Goal: Task Accomplishment & Management: Manage account settings

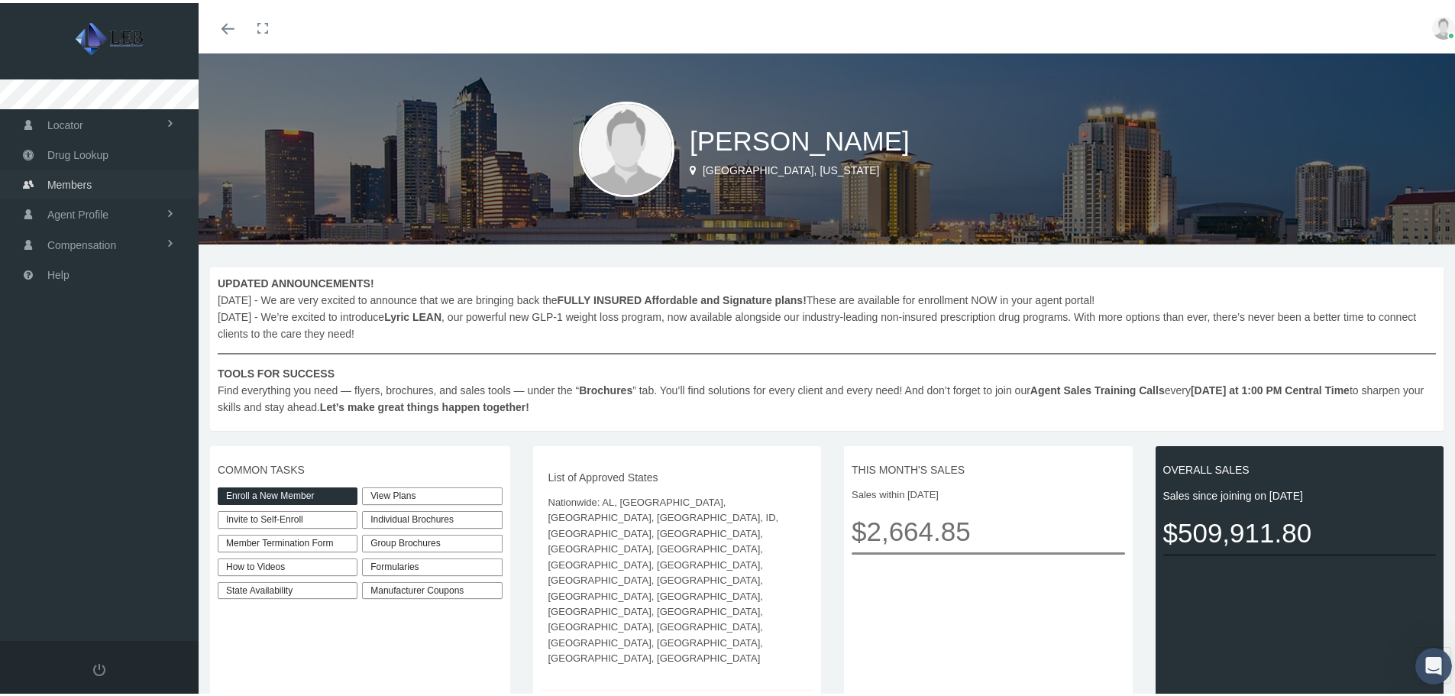
click at [121, 186] on link "Members" at bounding box center [99, 182] width 199 height 30
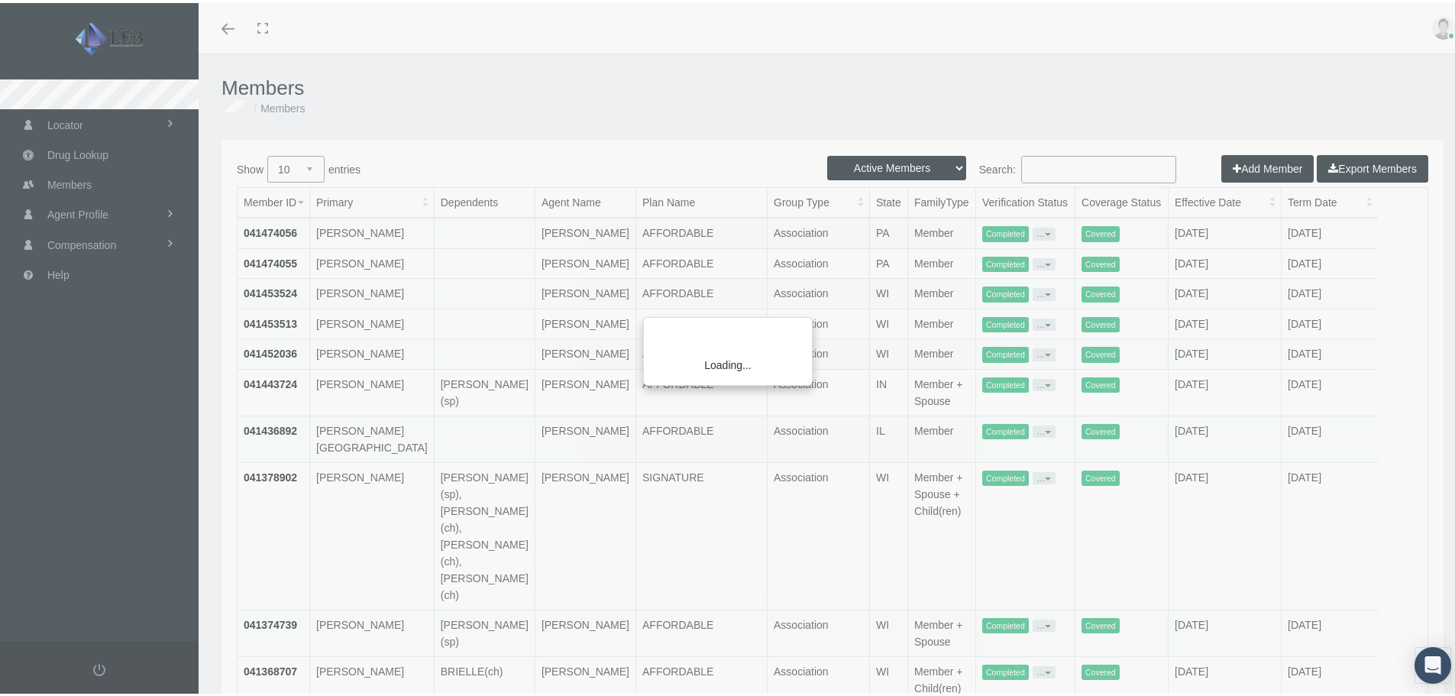
click at [1078, 162] on div "Loading..." at bounding box center [727, 348] width 1455 height 696
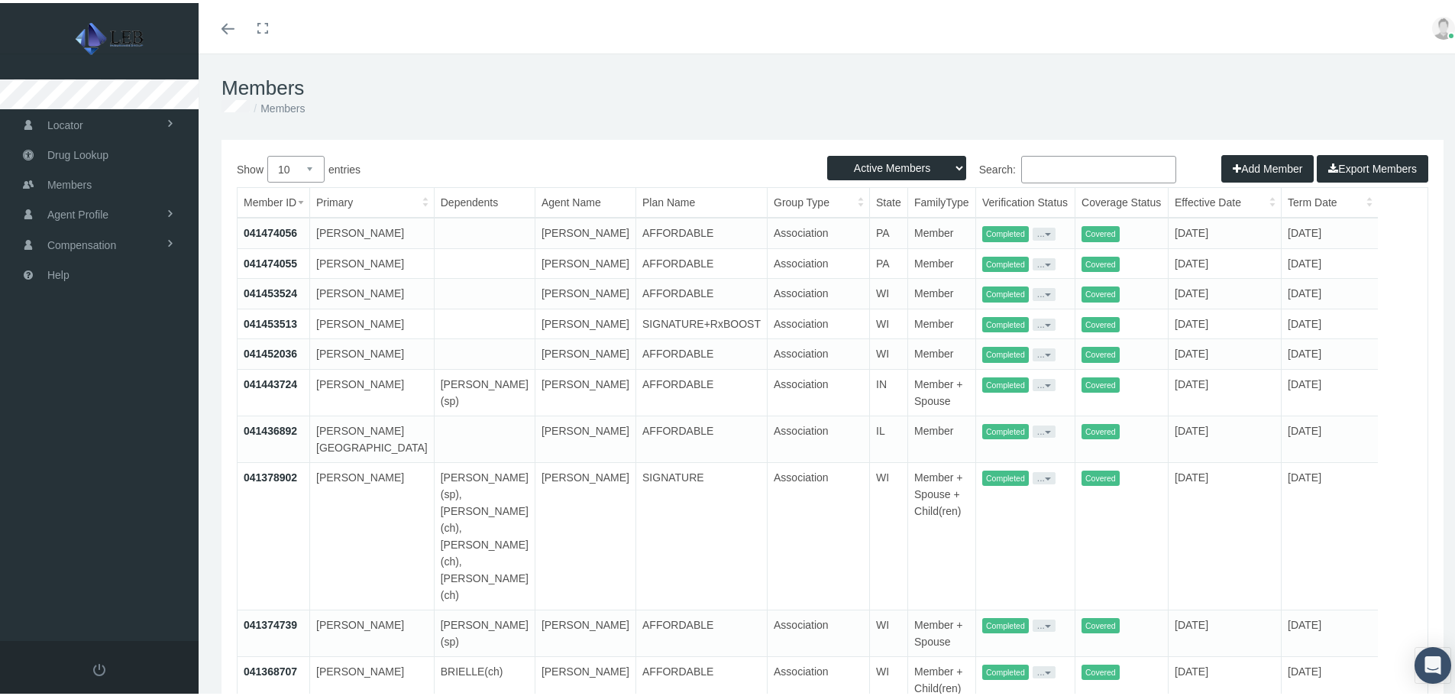
click at [1075, 167] on input "Search:" at bounding box center [1098, 167] width 155 height 28
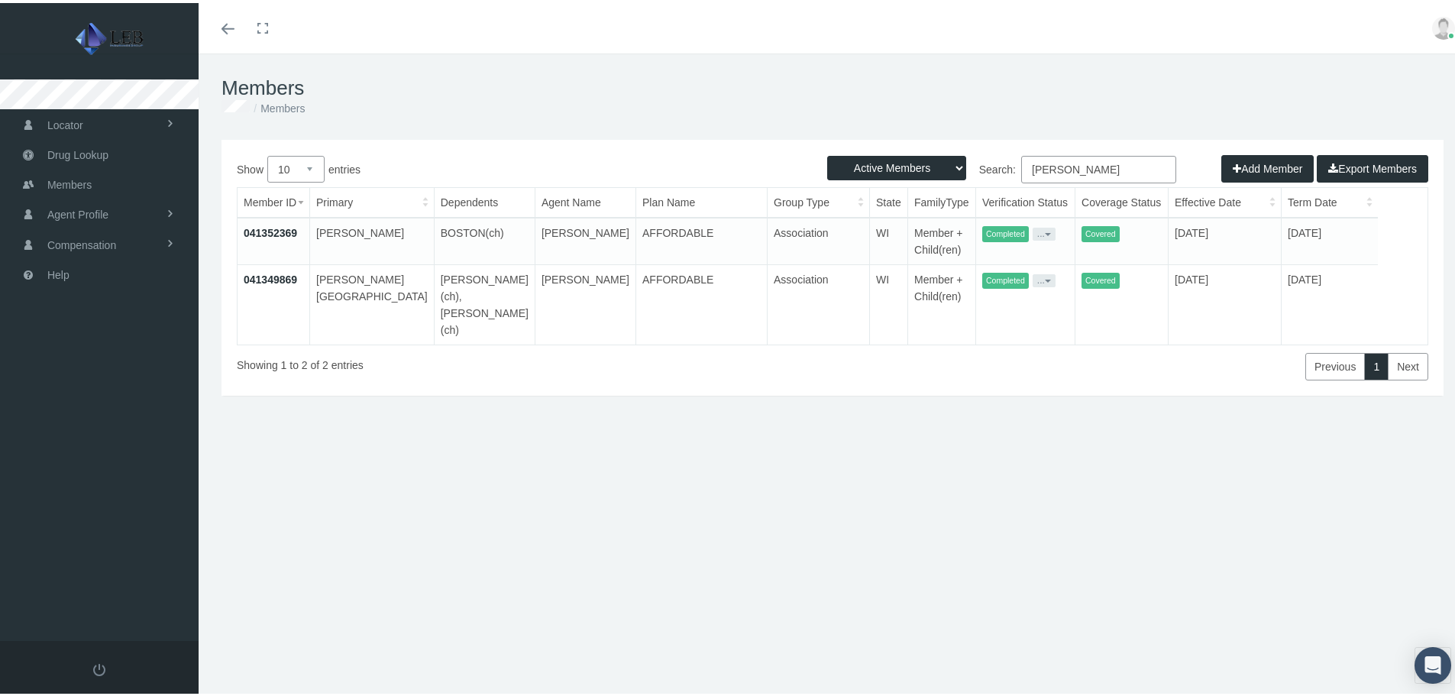
type input "edwards"
click at [280, 280] on link "041349869" at bounding box center [270, 276] width 53 height 12
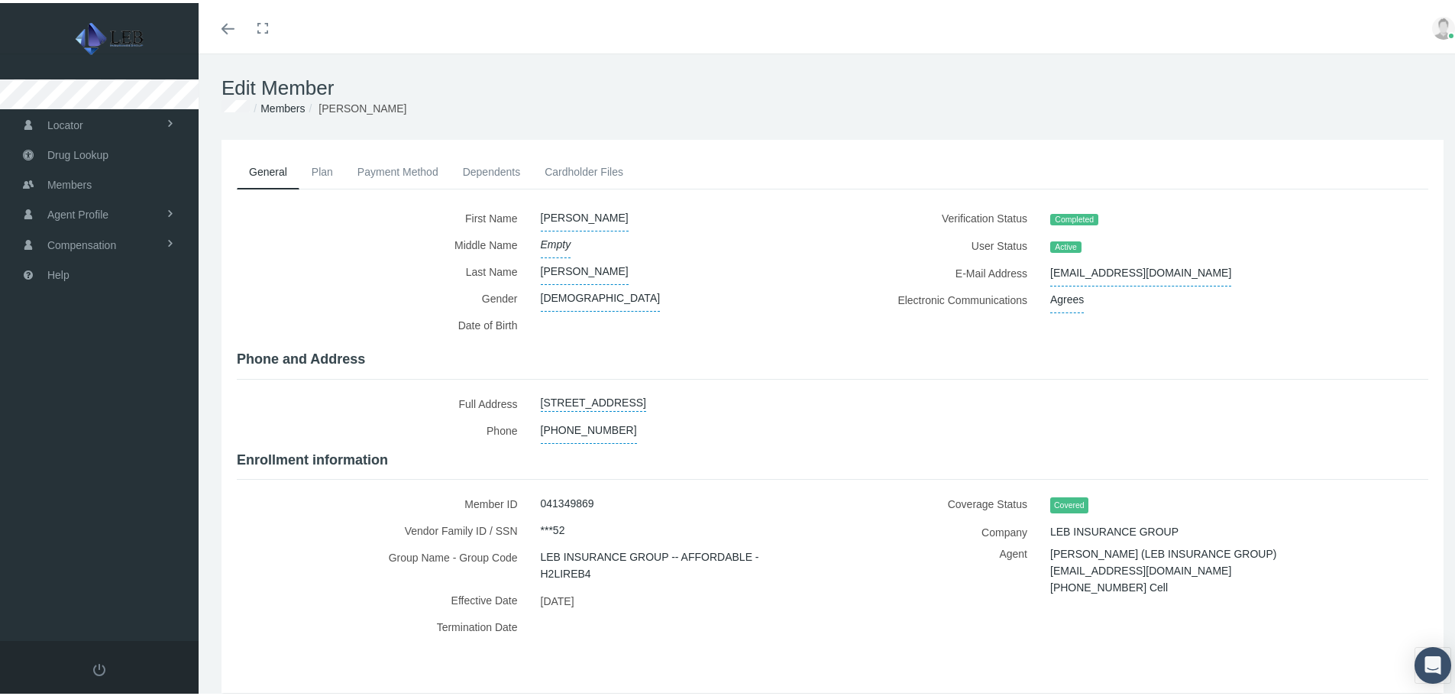
click at [387, 170] on link "Payment Method" at bounding box center [397, 169] width 105 height 34
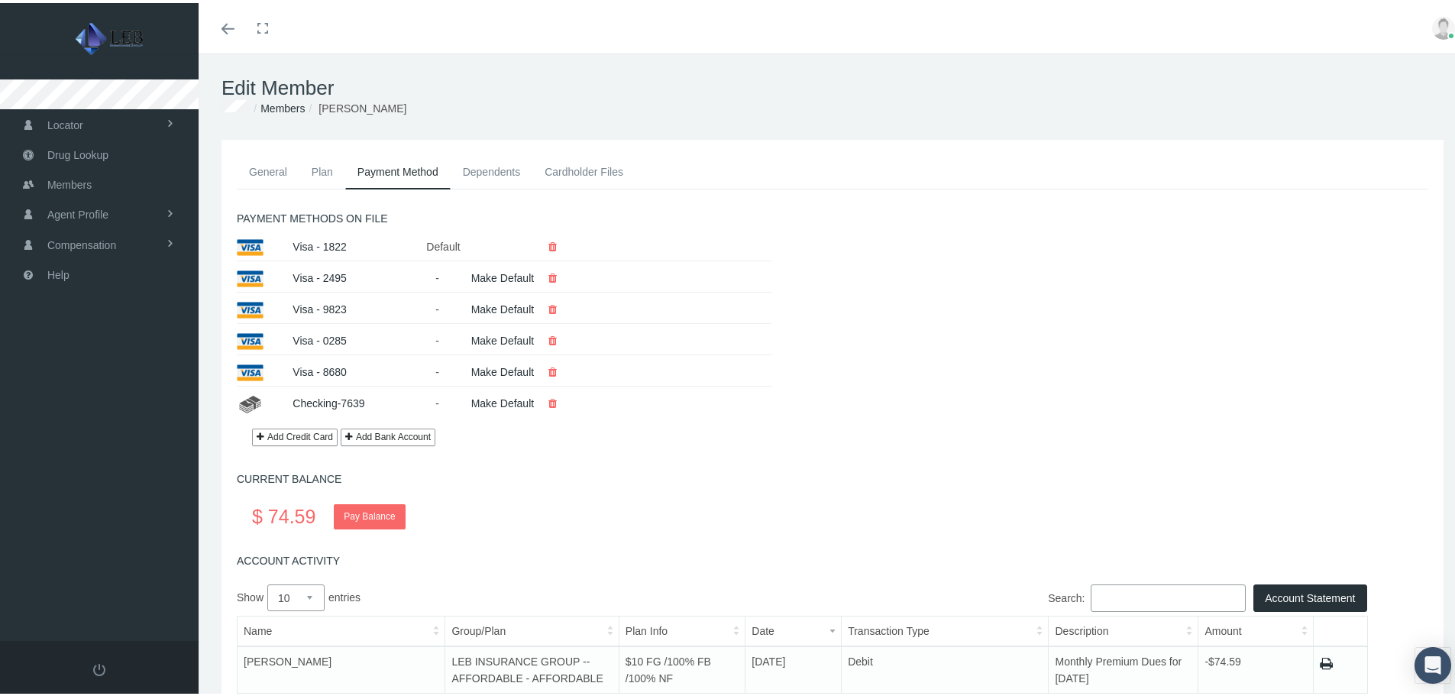
click at [385, 434] on button "Add Bank Account" at bounding box center [388, 435] width 95 height 18
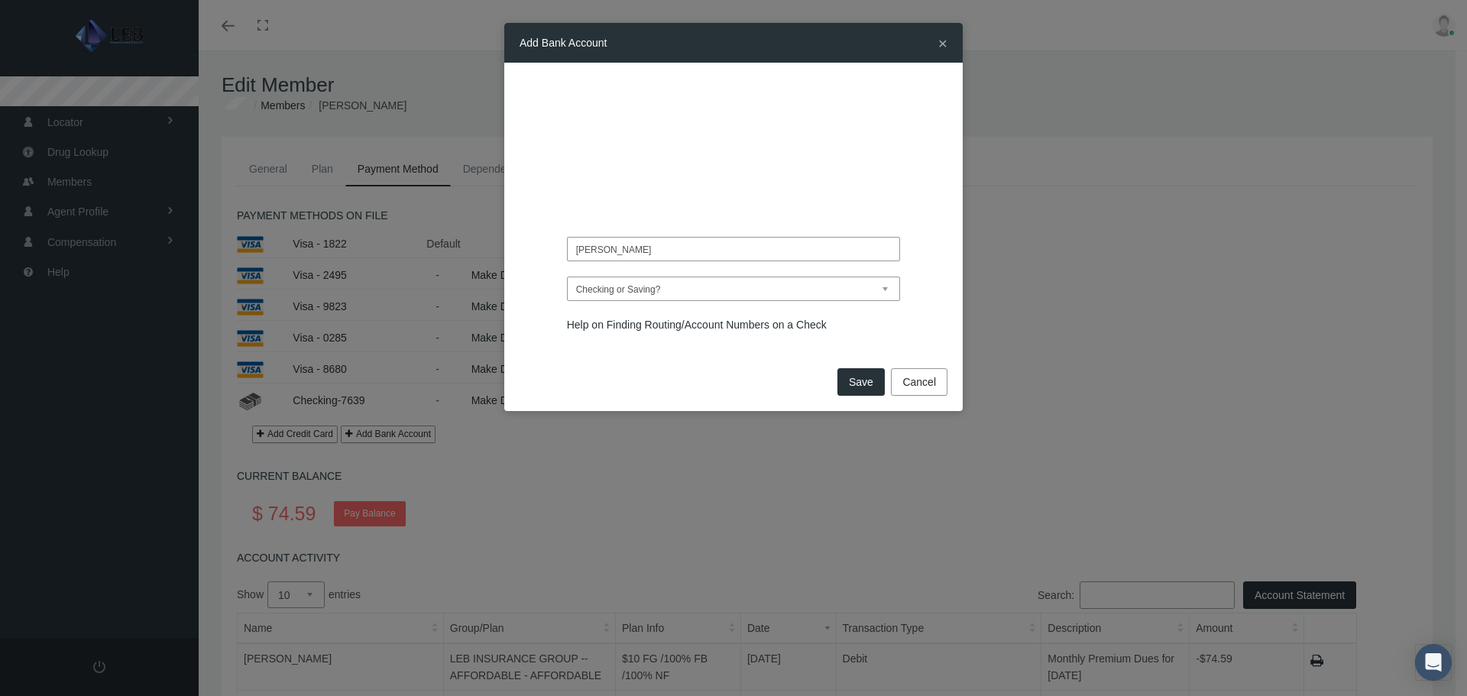
type input "Belinda Edwards"
click at [669, 295] on select "Checking or Saving? Checking Saving" at bounding box center [734, 289] width 334 height 24
select select "Checking"
click at [567, 277] on select "Checking or Saving? Checking Saving" at bounding box center [734, 289] width 334 height 24
click at [856, 381] on button "Save" at bounding box center [860, 382] width 47 height 28
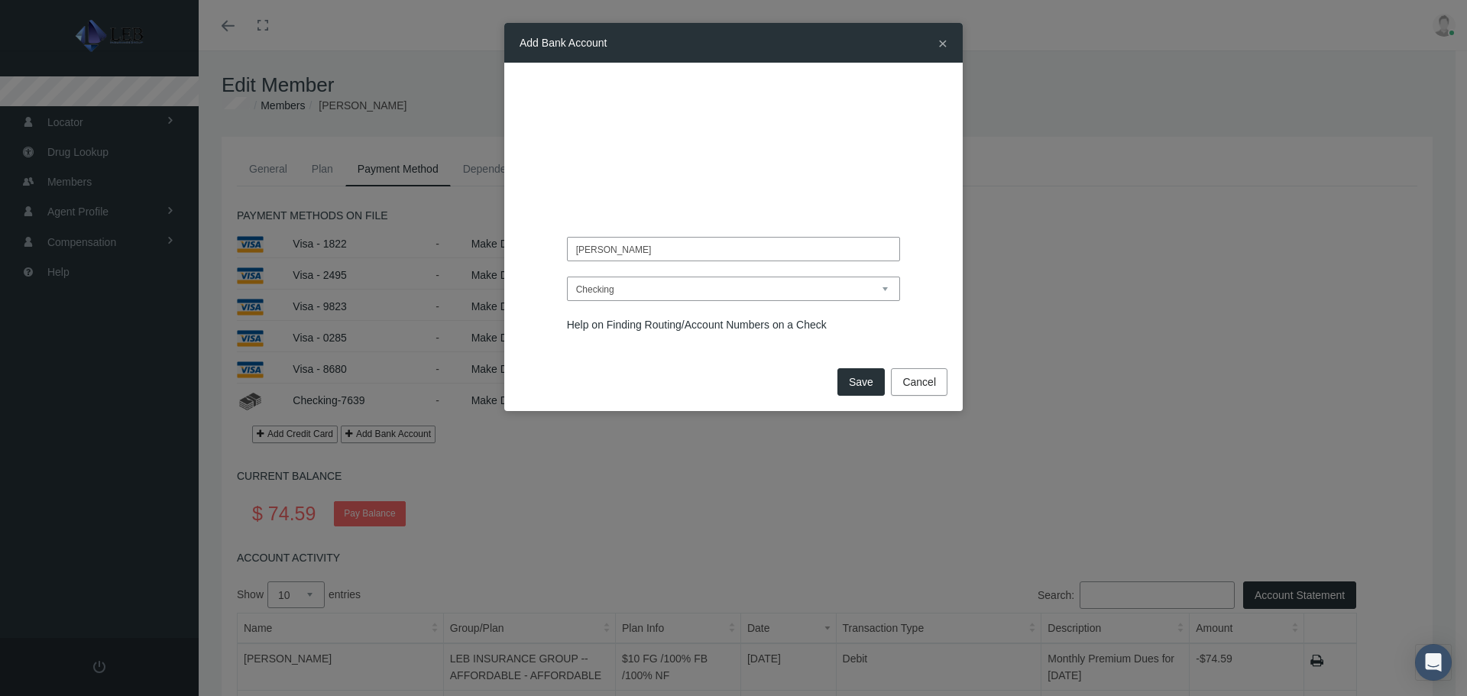
click at [923, 388] on button "Cancel" at bounding box center [919, 382] width 57 height 28
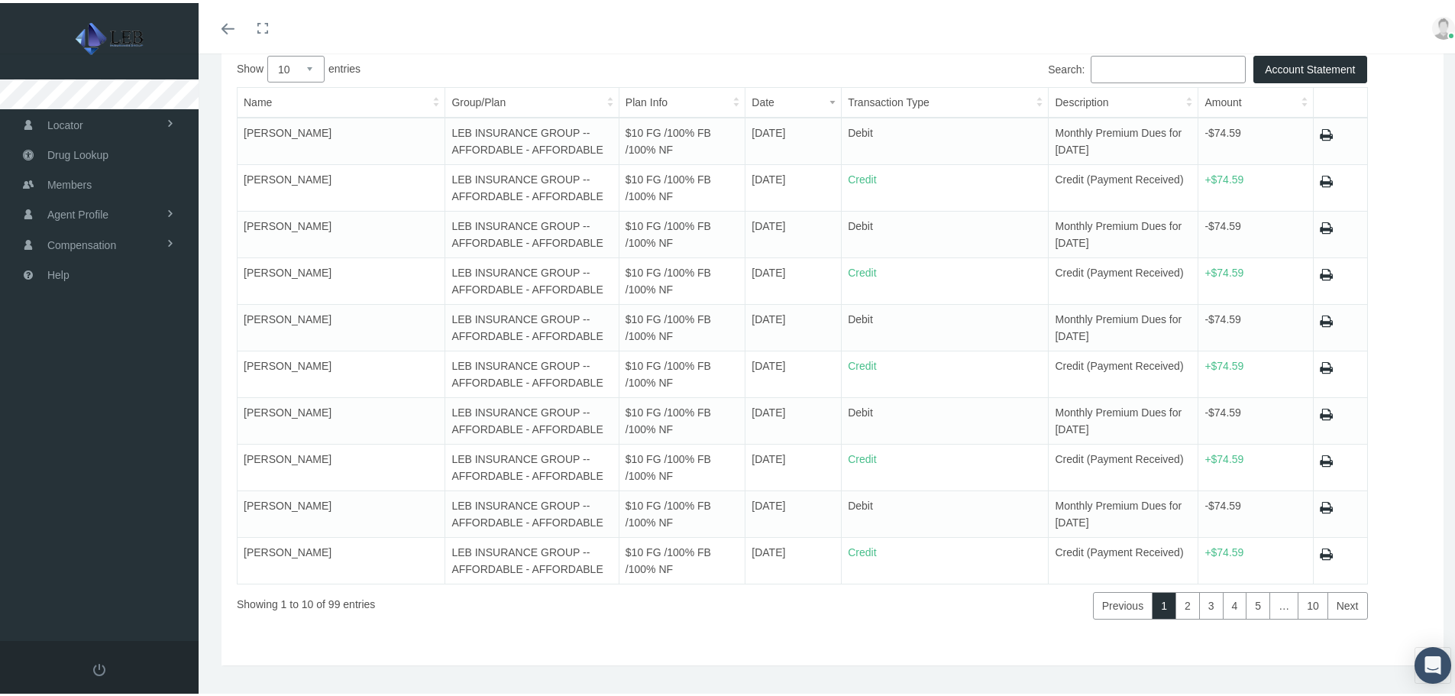
scroll to position [558, 0]
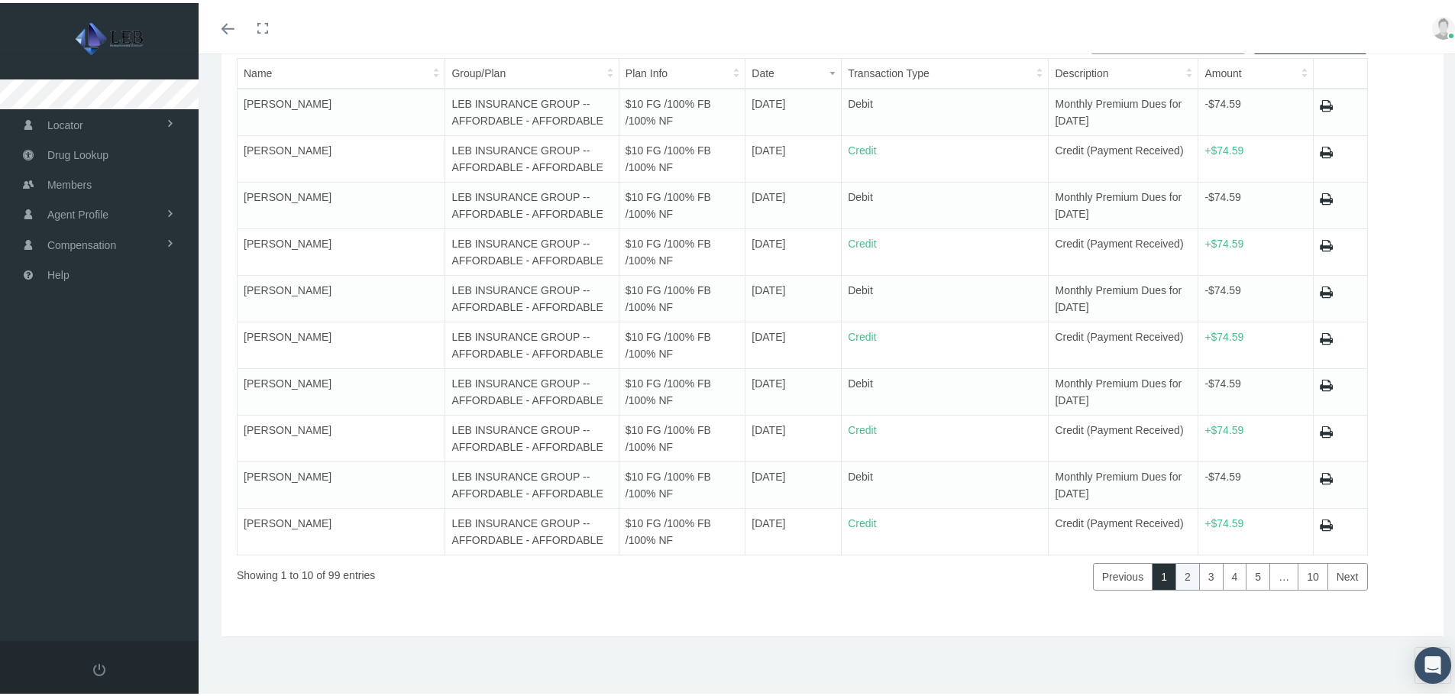
click at [1182, 574] on link "2" at bounding box center [1188, 574] width 24 height 28
click at [1328, 578] on link "Next" at bounding box center [1348, 574] width 40 height 28
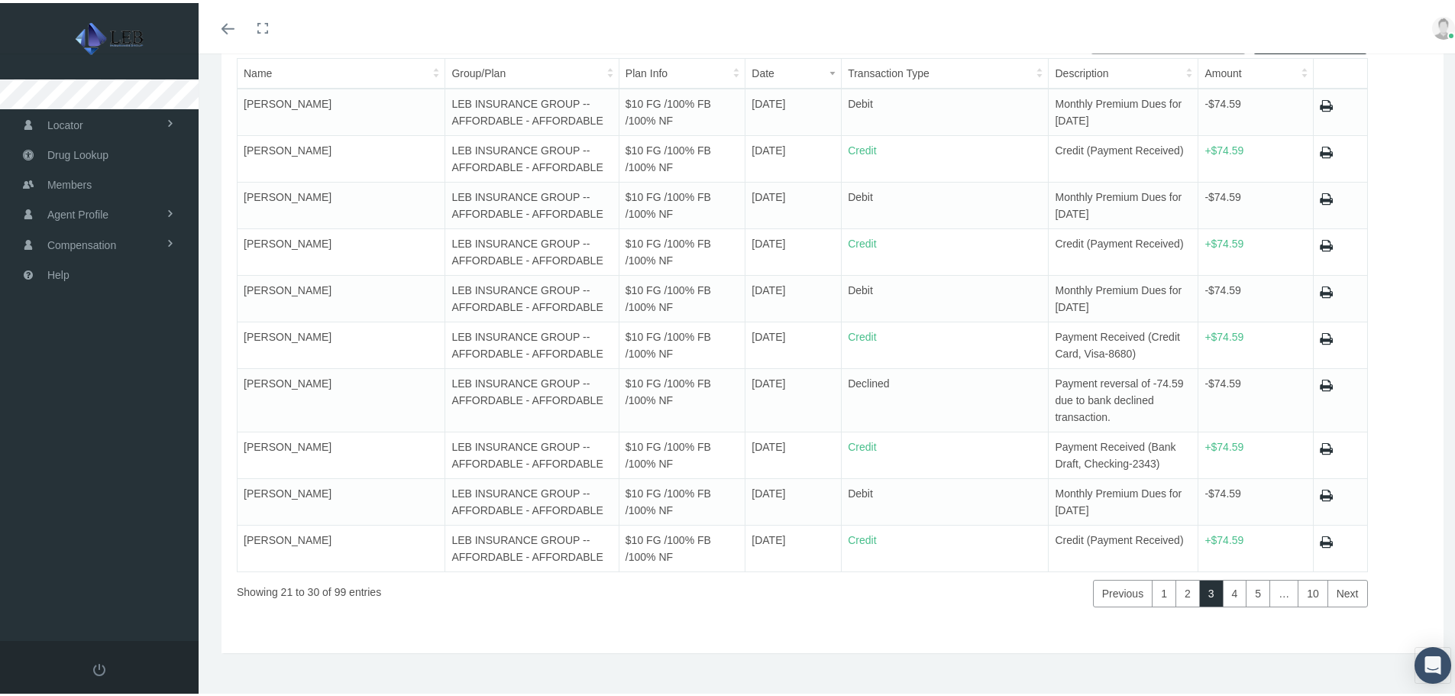
click at [1328, 578] on link "Next" at bounding box center [1348, 591] width 40 height 28
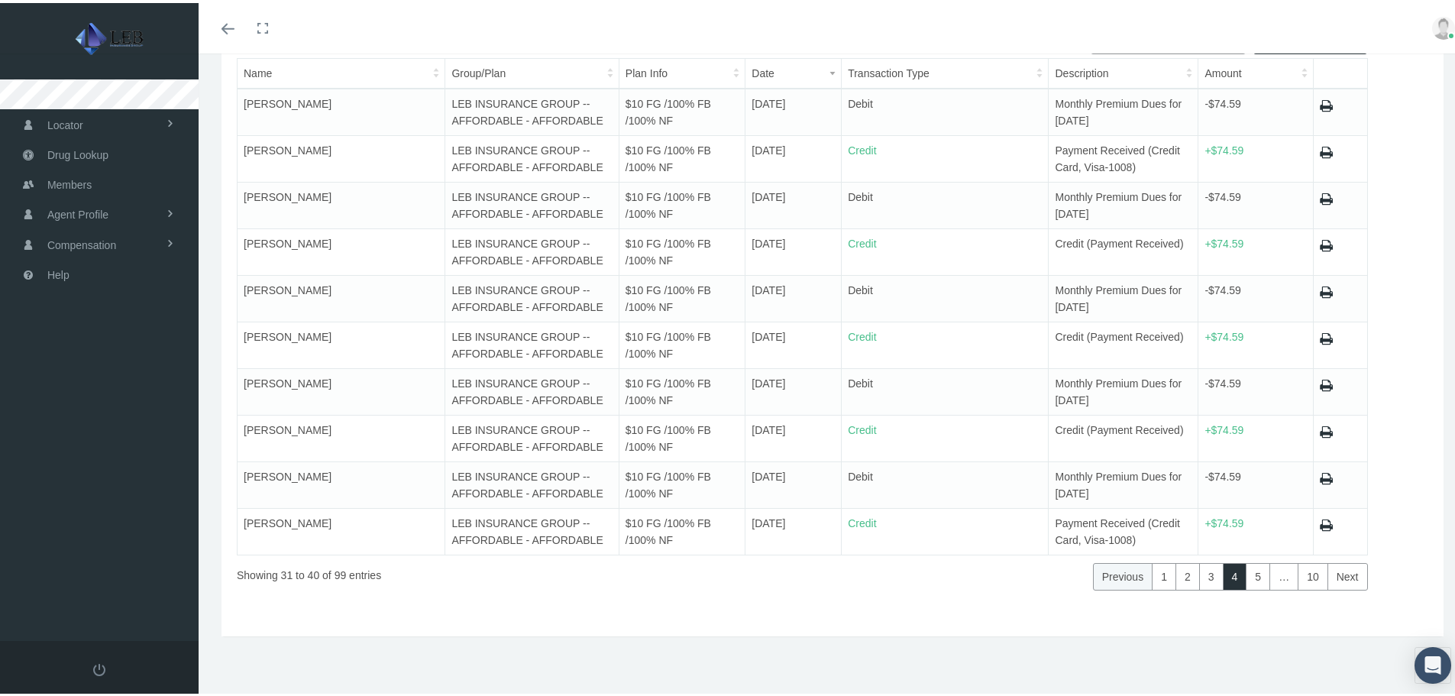
click at [1121, 570] on link "Previous" at bounding box center [1123, 574] width 60 height 28
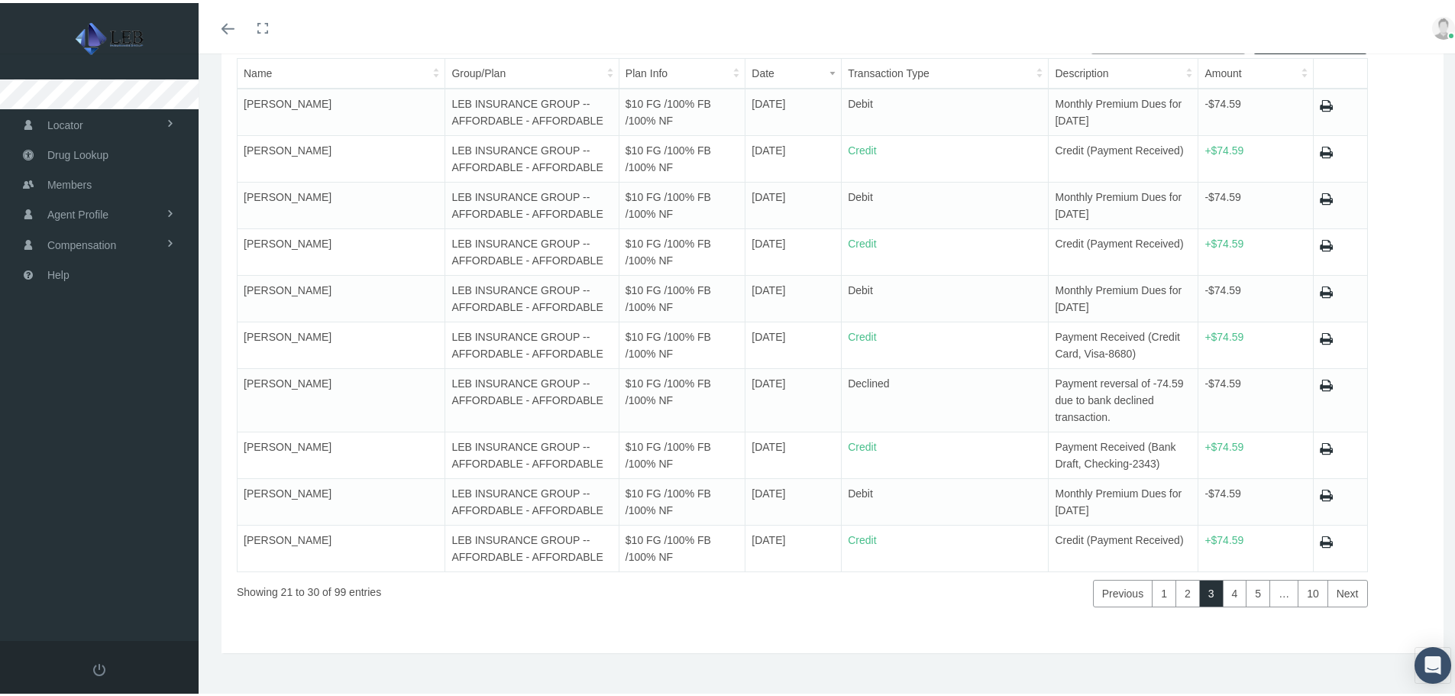
scroll to position [99, 0]
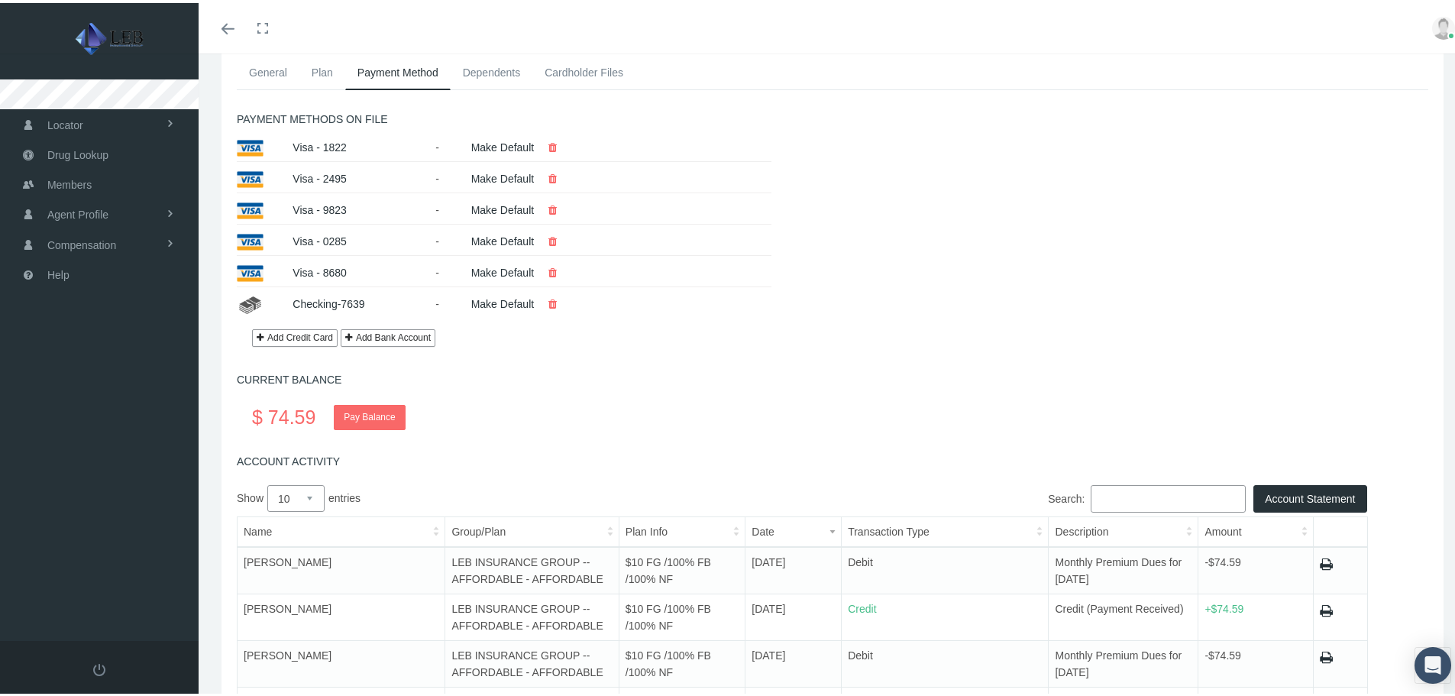
click at [323, 297] on link "Checking-7639" at bounding box center [329, 301] width 72 height 12
click at [357, 300] on link "Checking-7639" at bounding box center [329, 301] width 72 height 12
click at [254, 303] on img at bounding box center [250, 302] width 27 height 25
click at [519, 300] on link "Make Default" at bounding box center [502, 301] width 63 height 12
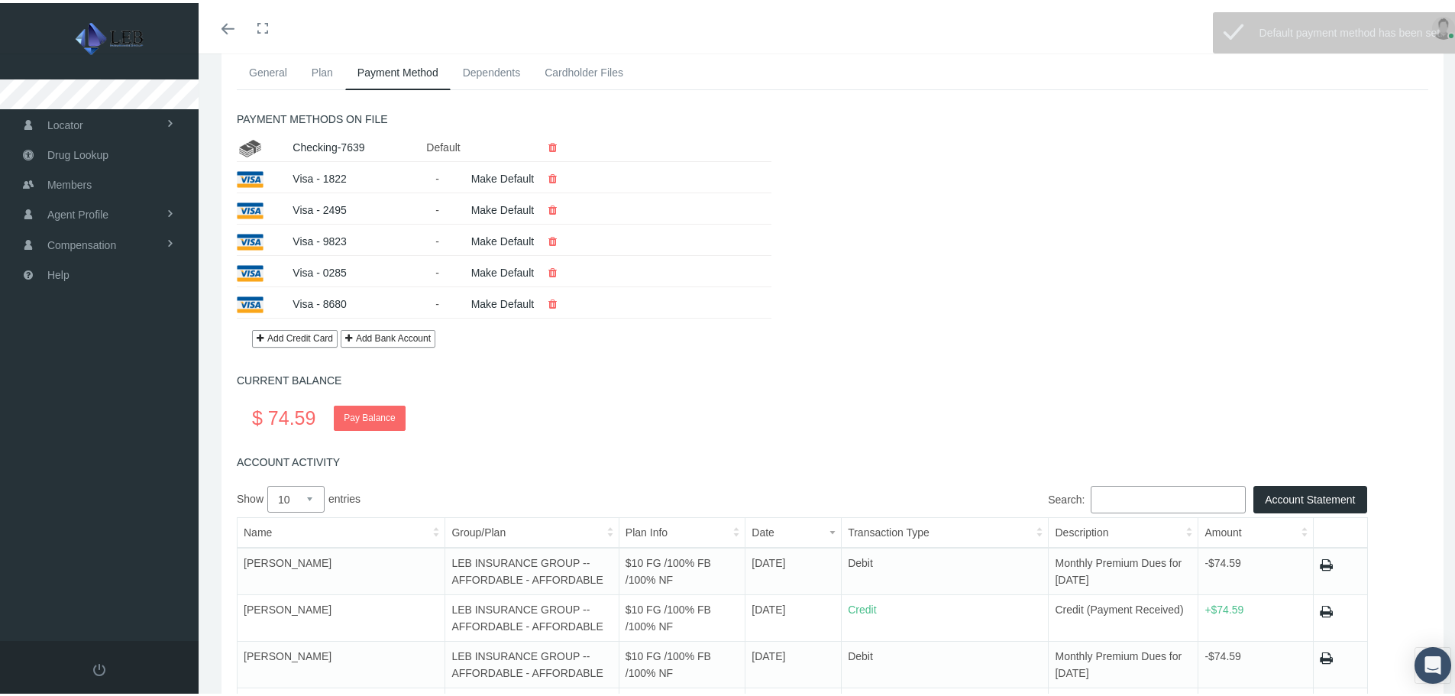
click at [378, 335] on button "Add Bank Account" at bounding box center [388, 336] width 95 height 18
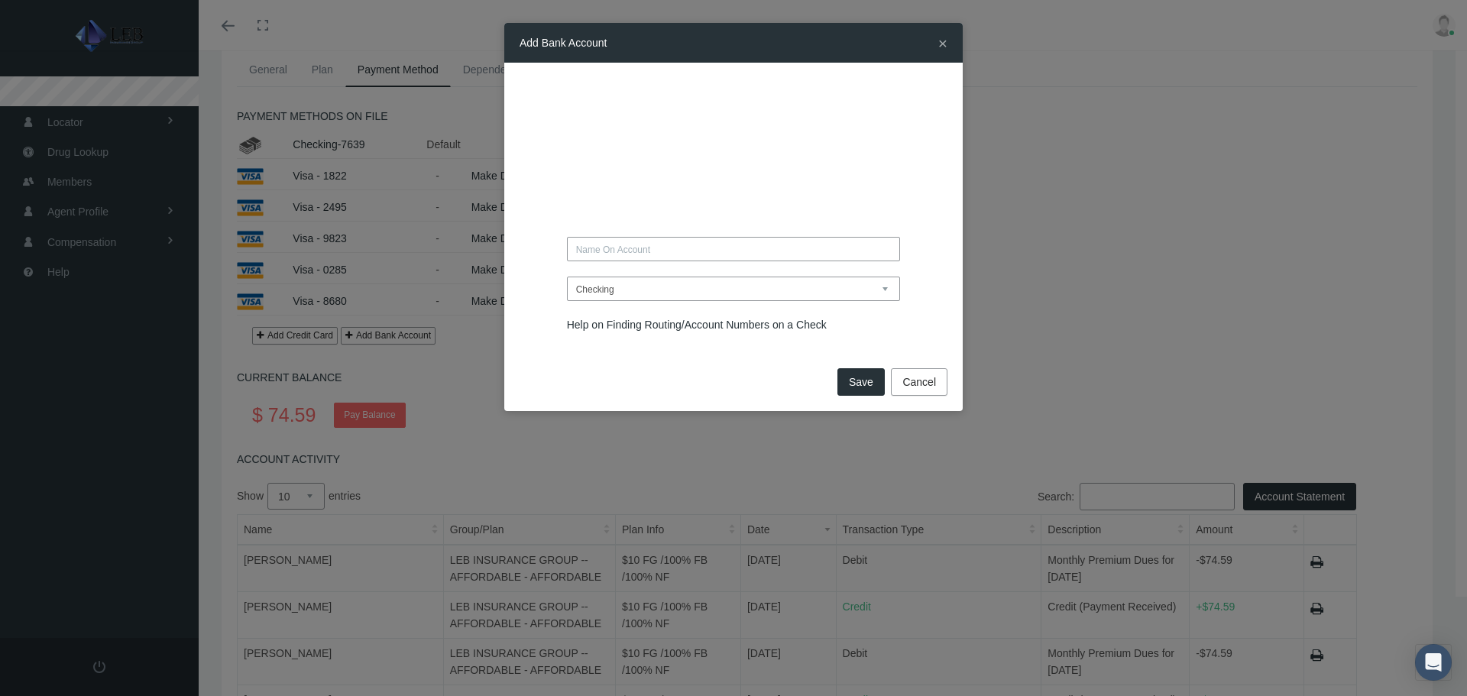
click at [623, 68] on div "Checking or Saving?" at bounding box center [733, 213] width 458 height 301
type input "Belinda K Edwards"
click at [619, 286] on select "Checking or Saving? Checking Saving" at bounding box center [734, 289] width 334 height 24
click at [567, 277] on select "Checking or Saving? Checking Saving" at bounding box center [734, 289] width 334 height 24
click at [856, 385] on span "Save" at bounding box center [861, 382] width 24 height 12
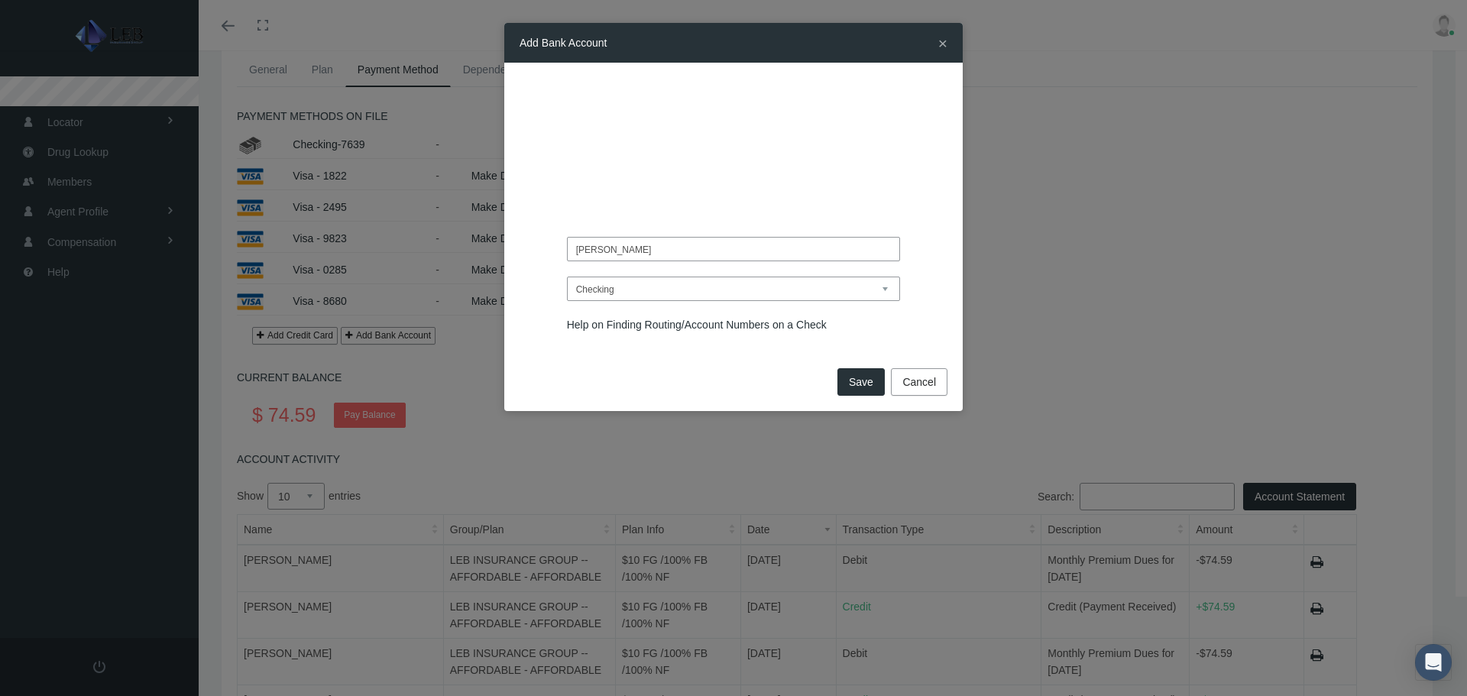
click at [934, 390] on button "Cancel" at bounding box center [919, 382] width 57 height 28
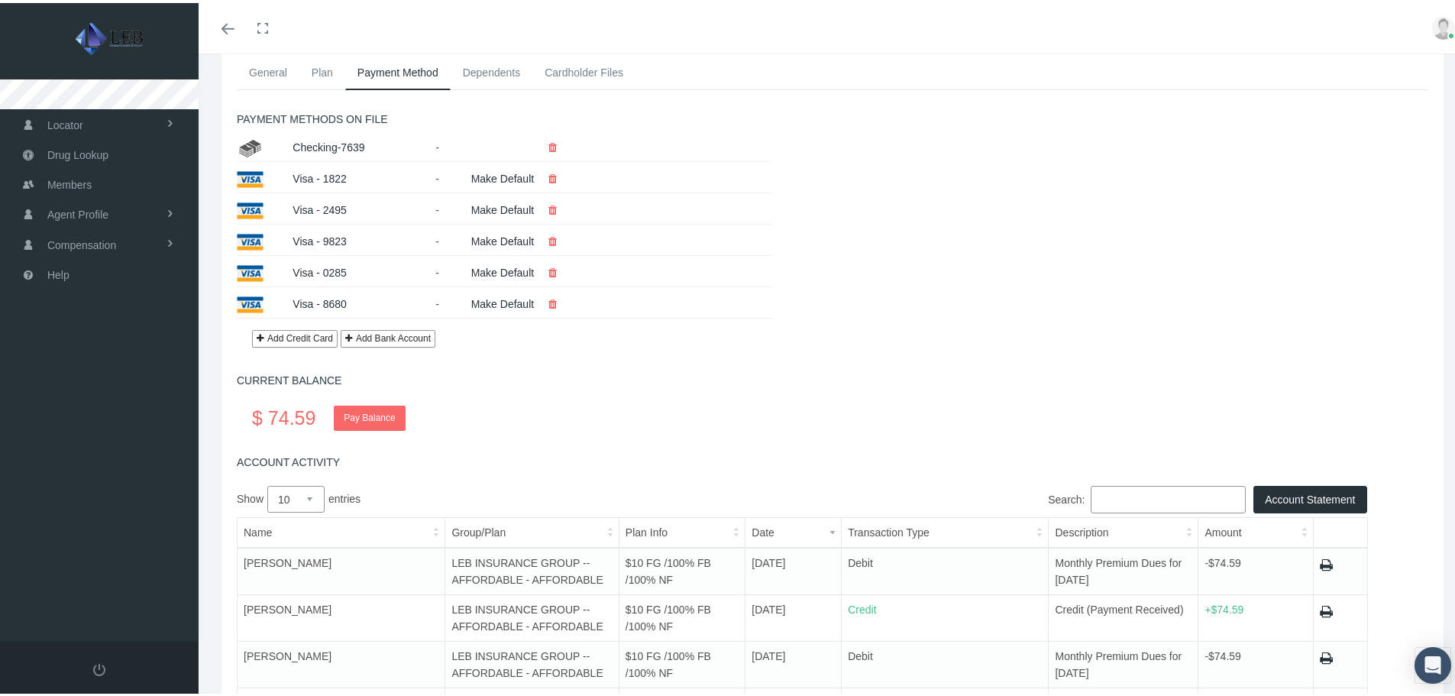
scroll to position [481, 0]
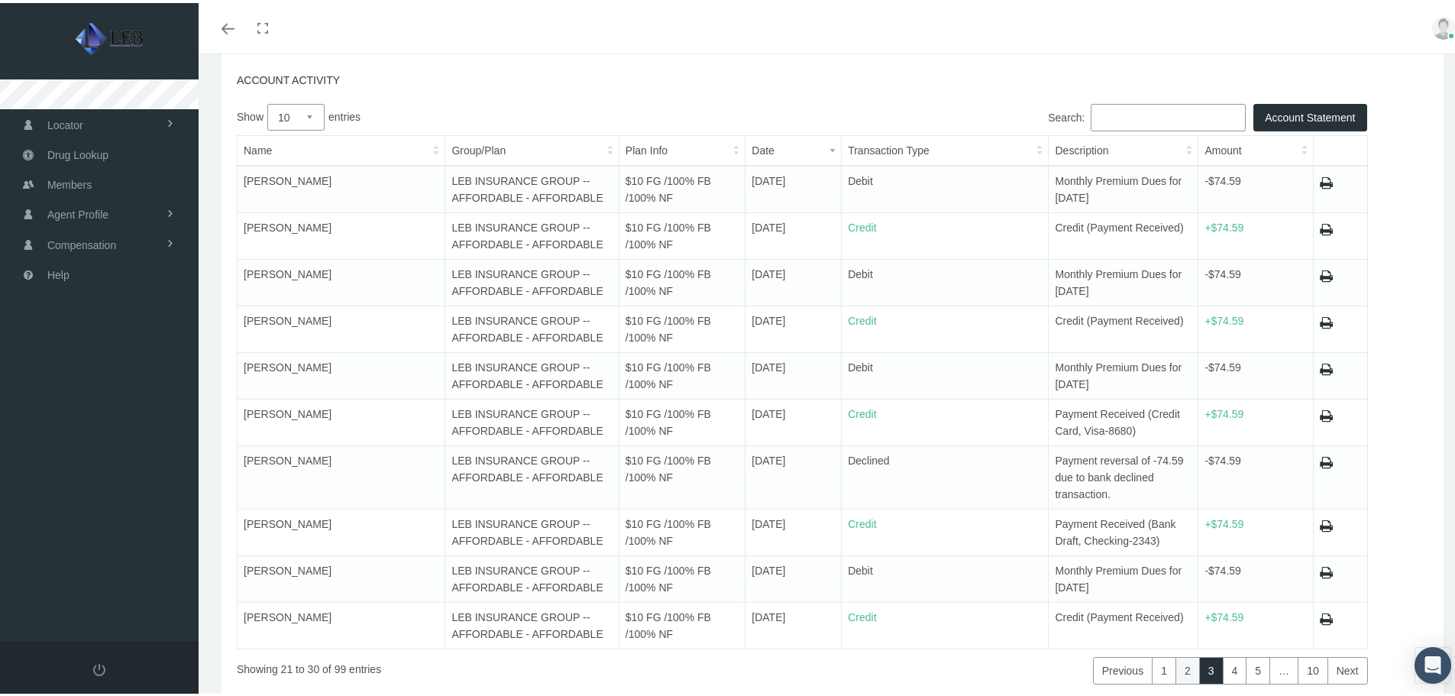
click at [1178, 671] on link "2" at bounding box center [1188, 668] width 24 height 28
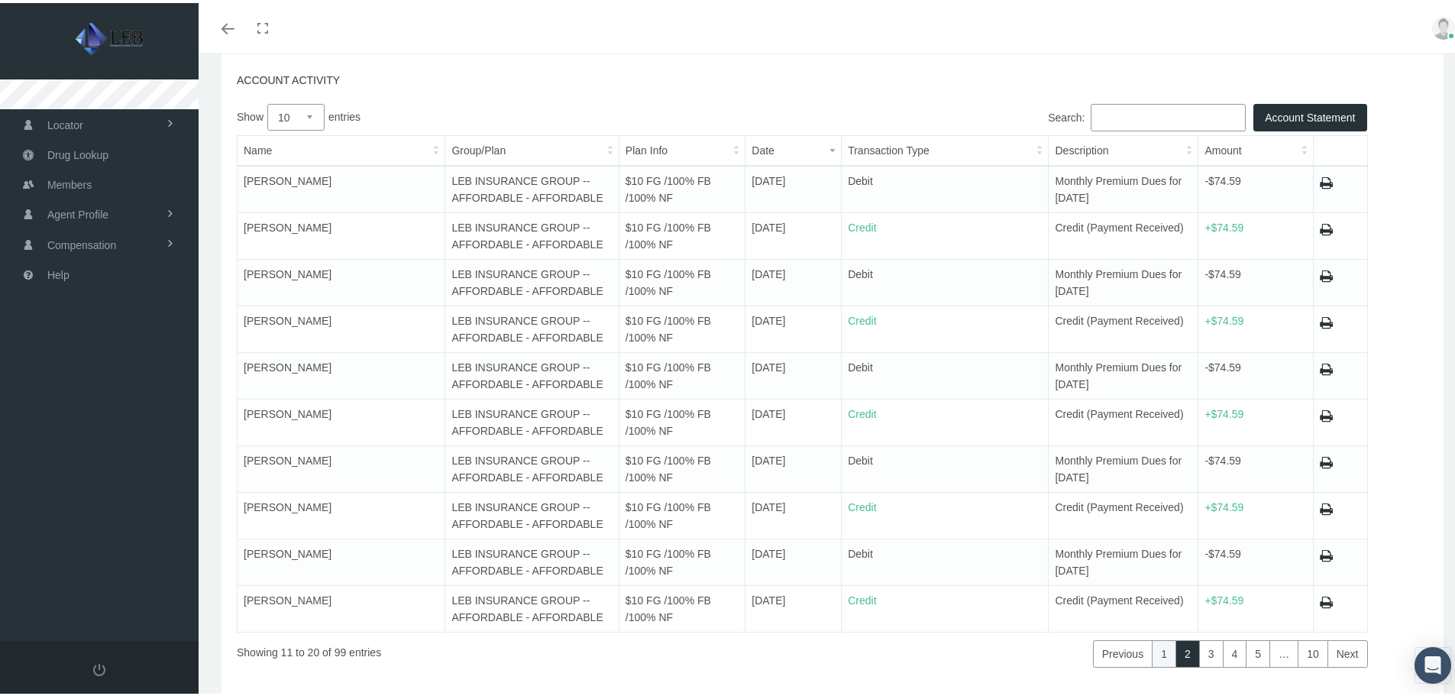
click at [1158, 650] on link "1" at bounding box center [1164, 651] width 24 height 28
click at [1227, 654] on link "4" at bounding box center [1235, 651] width 24 height 28
click at [1199, 653] on link "3" at bounding box center [1211, 651] width 24 height 28
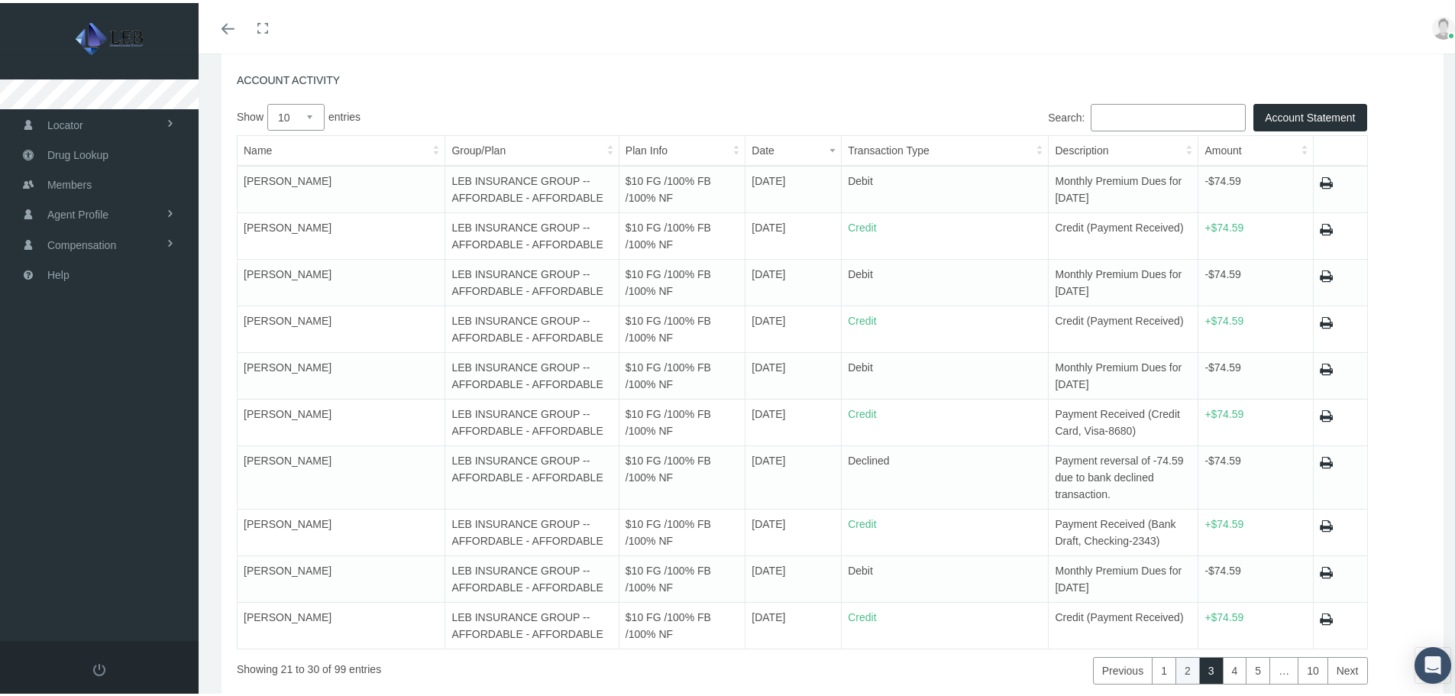
click at [1180, 671] on link "2" at bounding box center [1188, 668] width 24 height 28
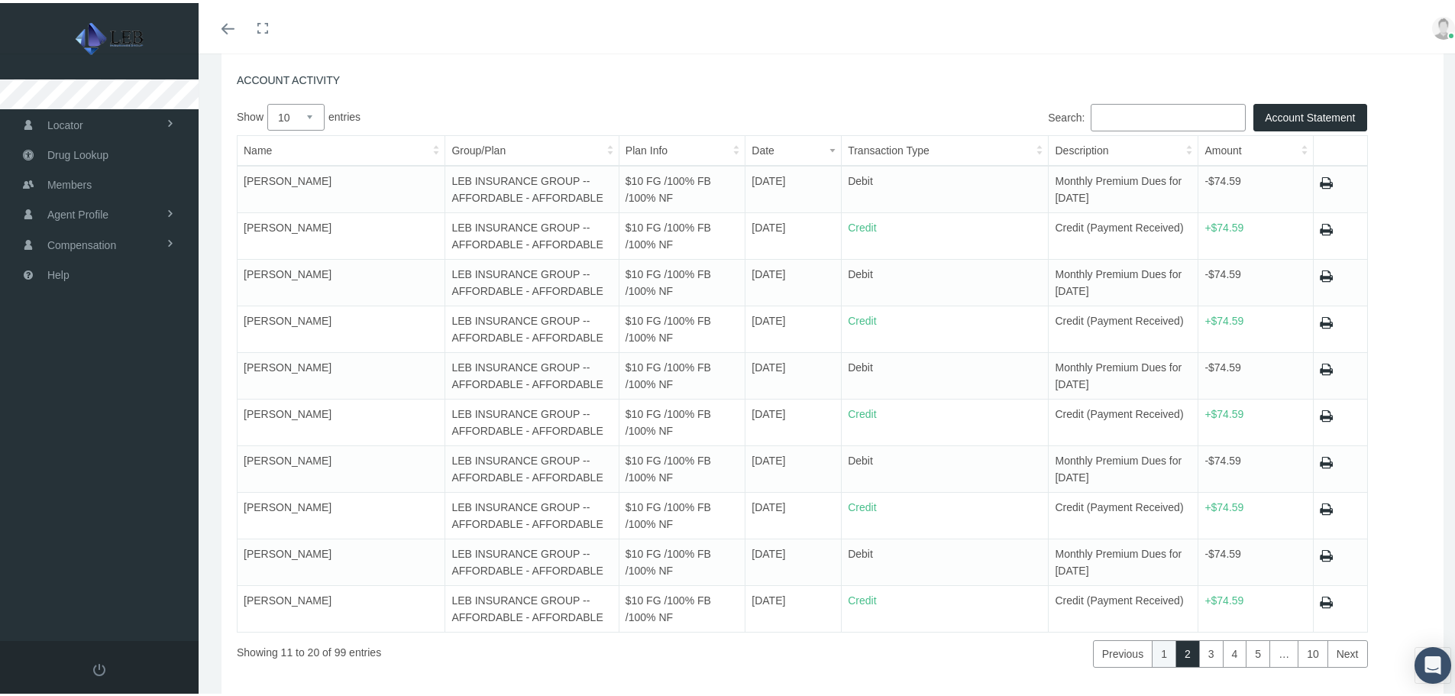
click at [1157, 657] on link "1" at bounding box center [1164, 651] width 24 height 28
click at [1328, 653] on link "Next" at bounding box center [1348, 651] width 40 height 28
click at [1226, 655] on link "4" at bounding box center [1235, 651] width 24 height 28
click at [1333, 651] on link "Next" at bounding box center [1348, 651] width 40 height 28
click at [1339, 650] on link "Next" at bounding box center [1348, 651] width 40 height 28
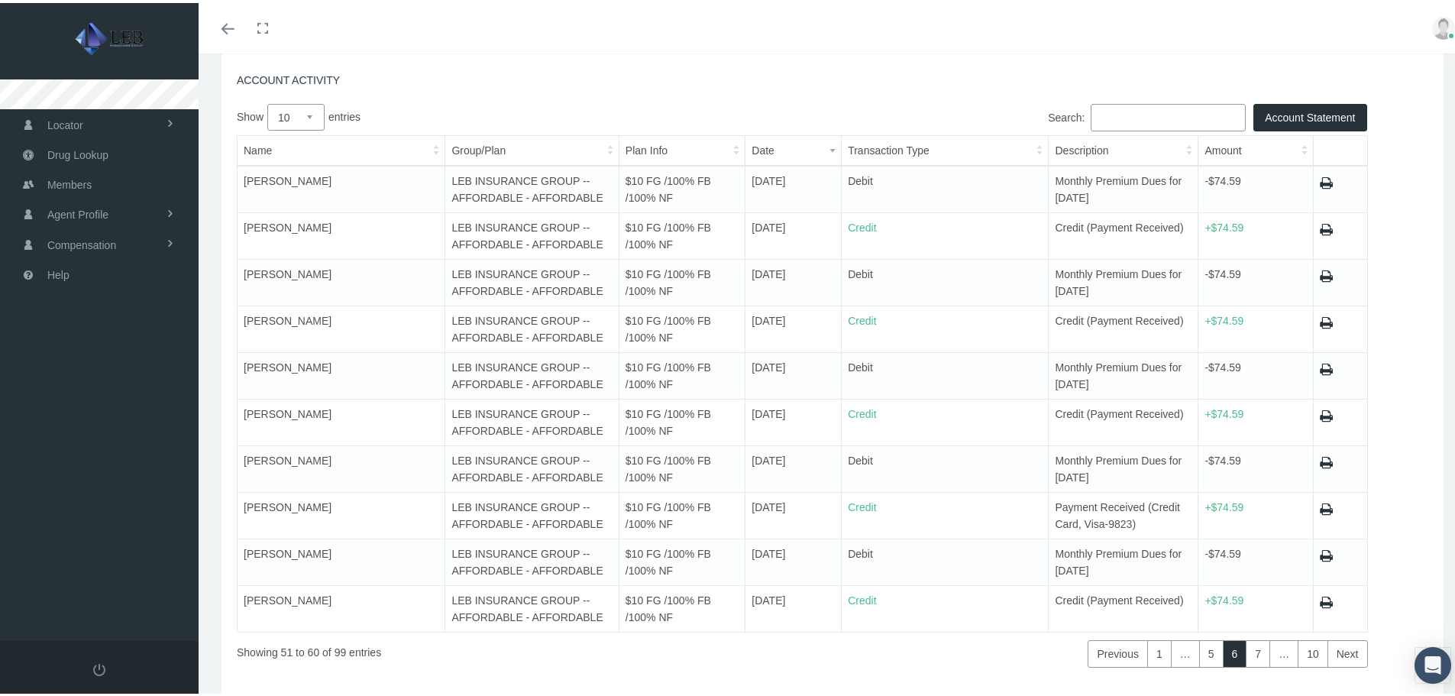
click at [1339, 650] on link "Next" at bounding box center [1348, 651] width 40 height 28
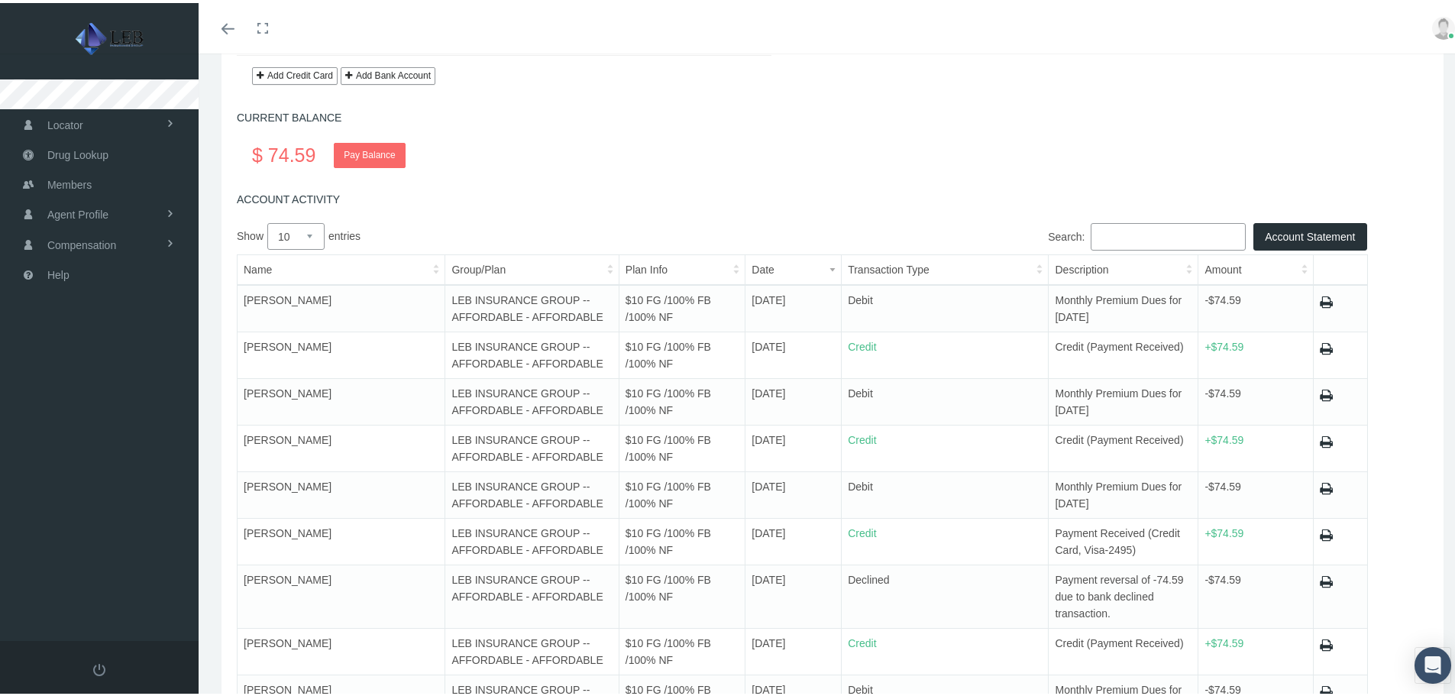
scroll to position [99, 0]
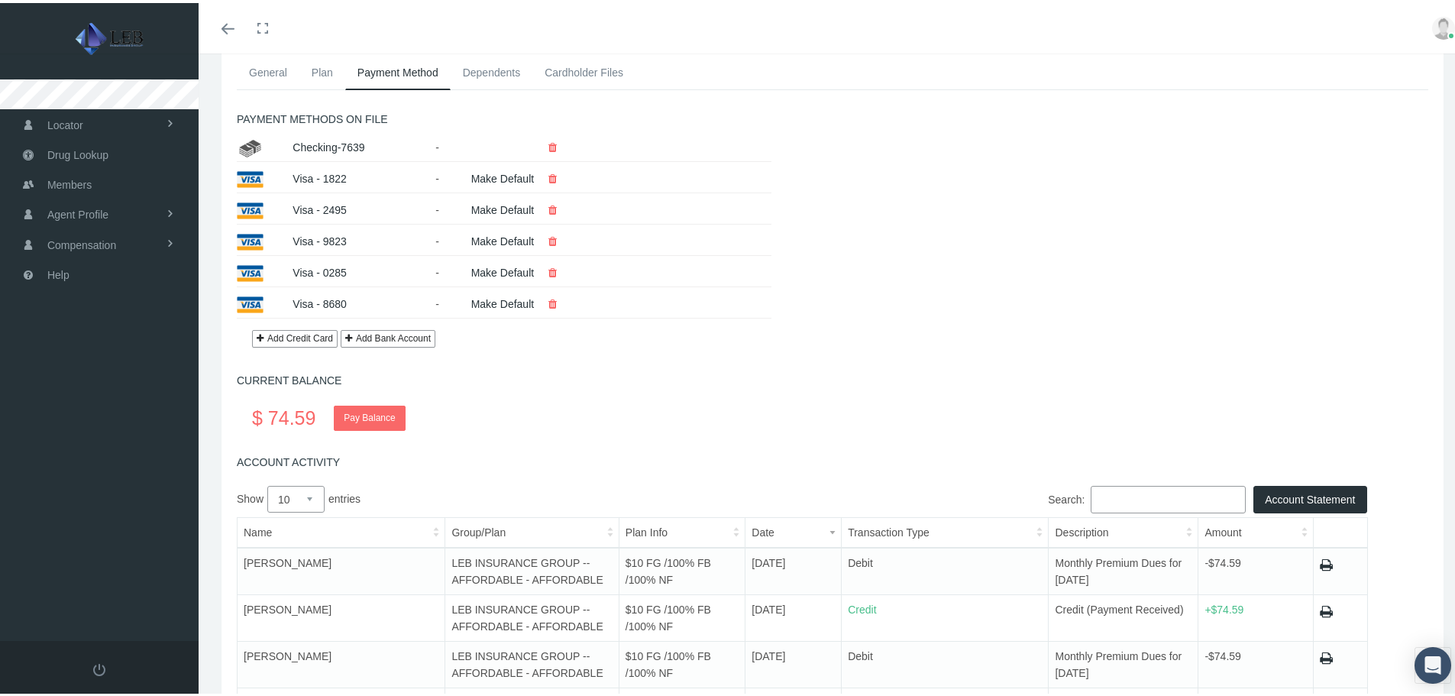
click at [372, 418] on link "Pay Balance" at bounding box center [369, 415] width 71 height 25
click at [368, 415] on link "Pay Balance" at bounding box center [369, 415] width 71 height 25
click at [380, 410] on link "Pay Balance" at bounding box center [369, 415] width 71 height 25
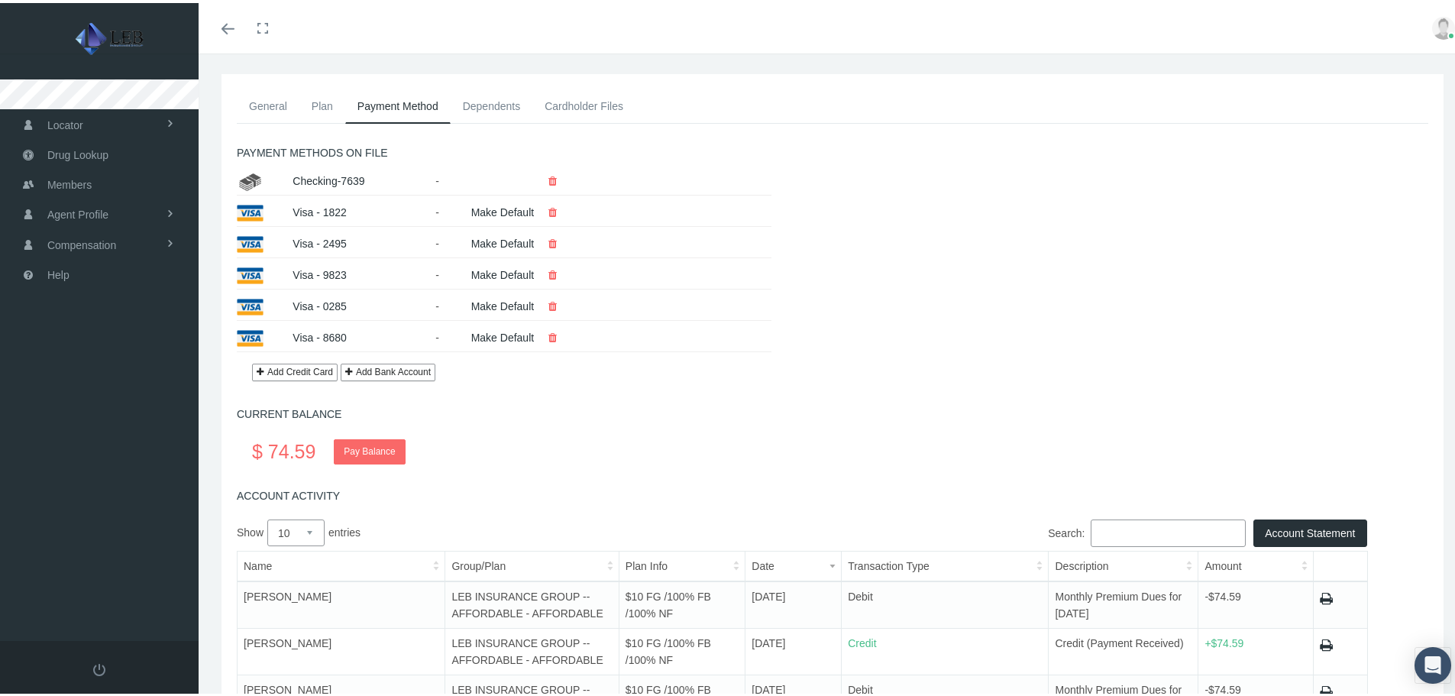
scroll to position [0, 0]
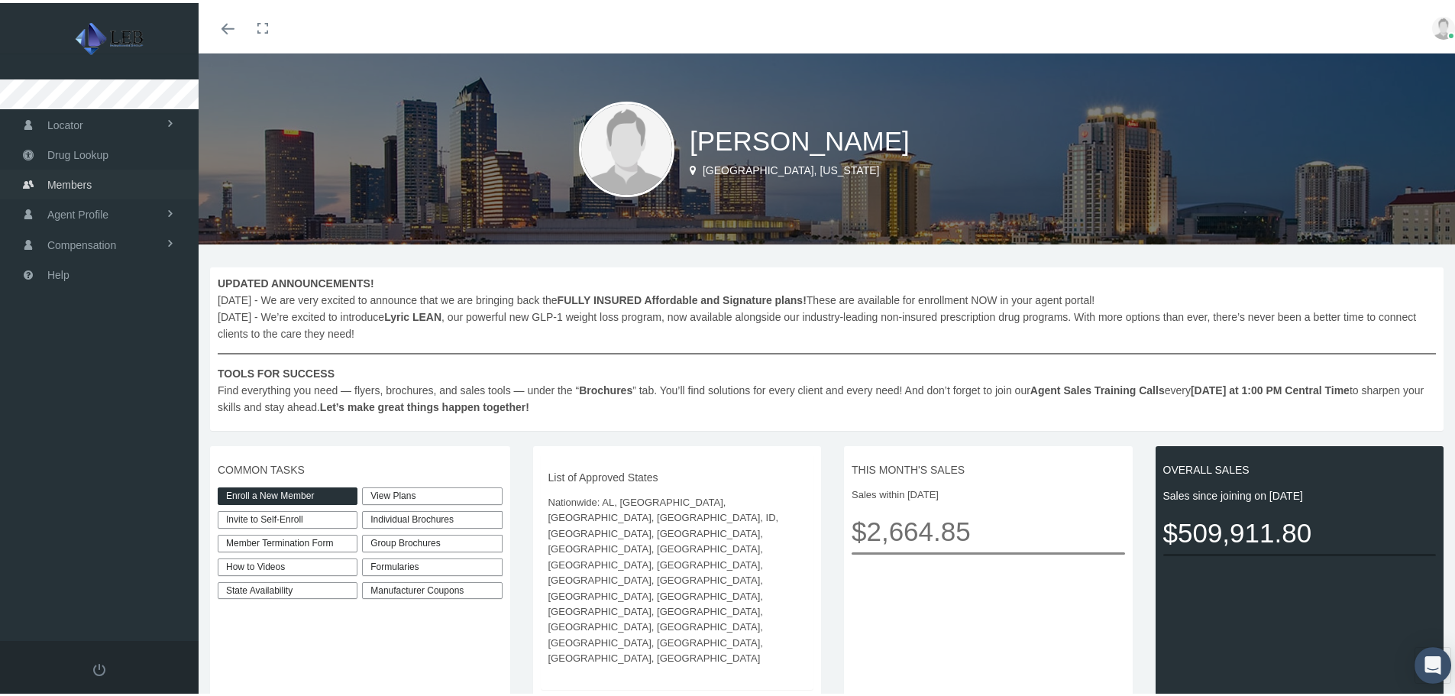
click at [63, 184] on span "Members" at bounding box center [69, 181] width 44 height 29
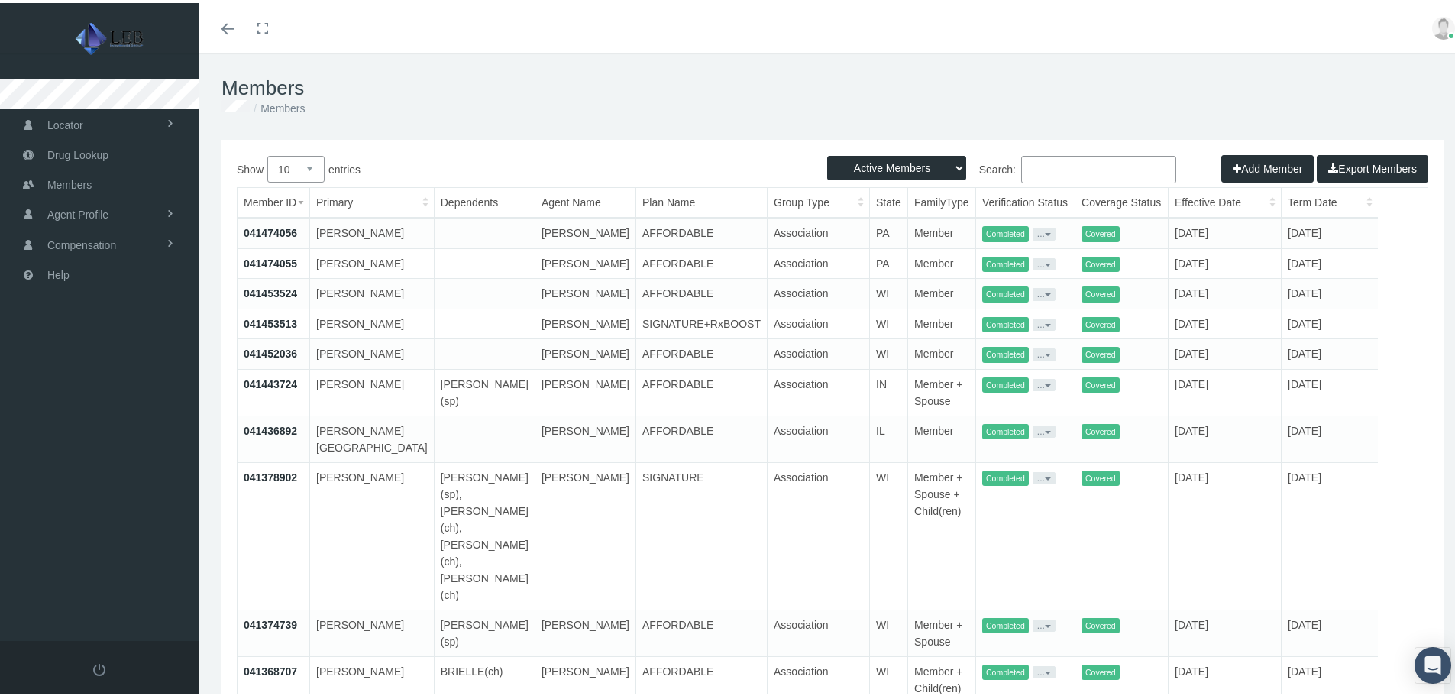
click at [1057, 149] on div "Active Members Terminated Members Active & Terminated Add Member Export Members…" at bounding box center [833, 444] width 1222 height 614
click at [1051, 170] on input "Search:" at bounding box center [1098, 167] width 155 height 28
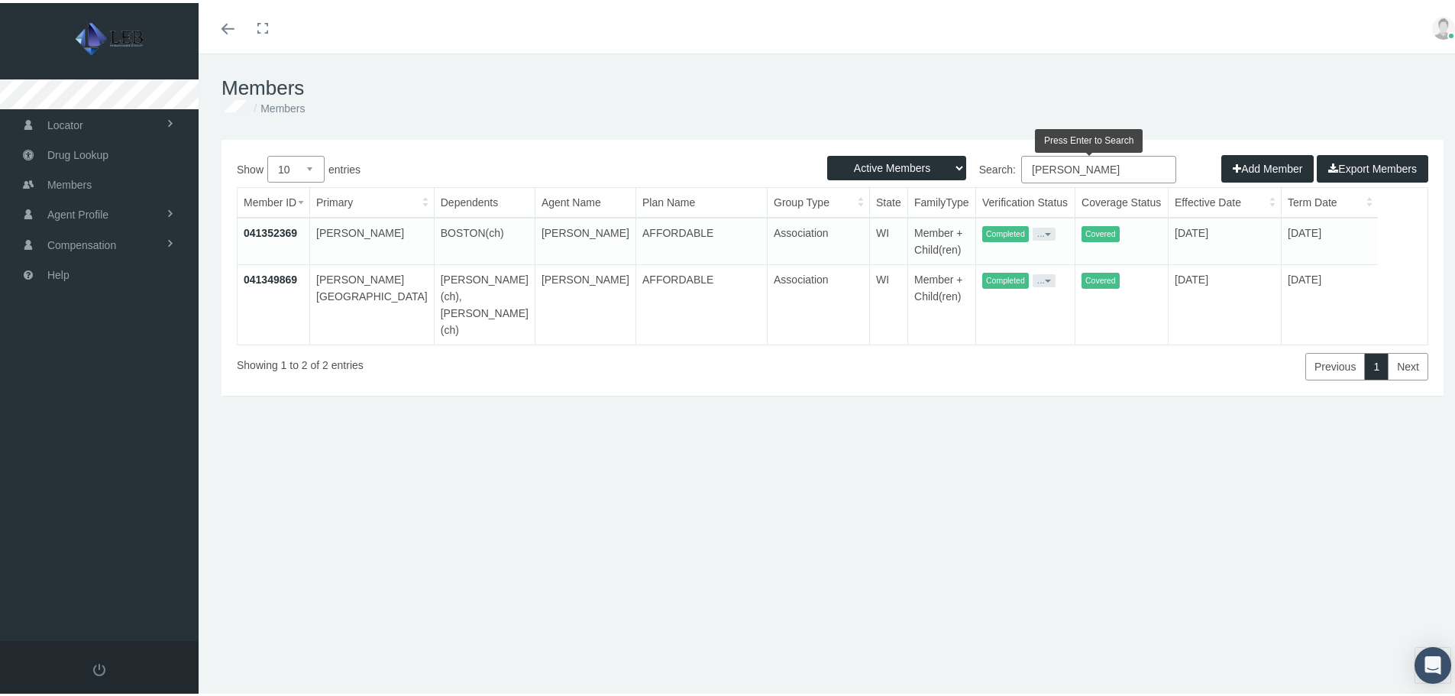
type input "edwards"
click at [274, 277] on link "041349869" at bounding box center [270, 276] width 53 height 12
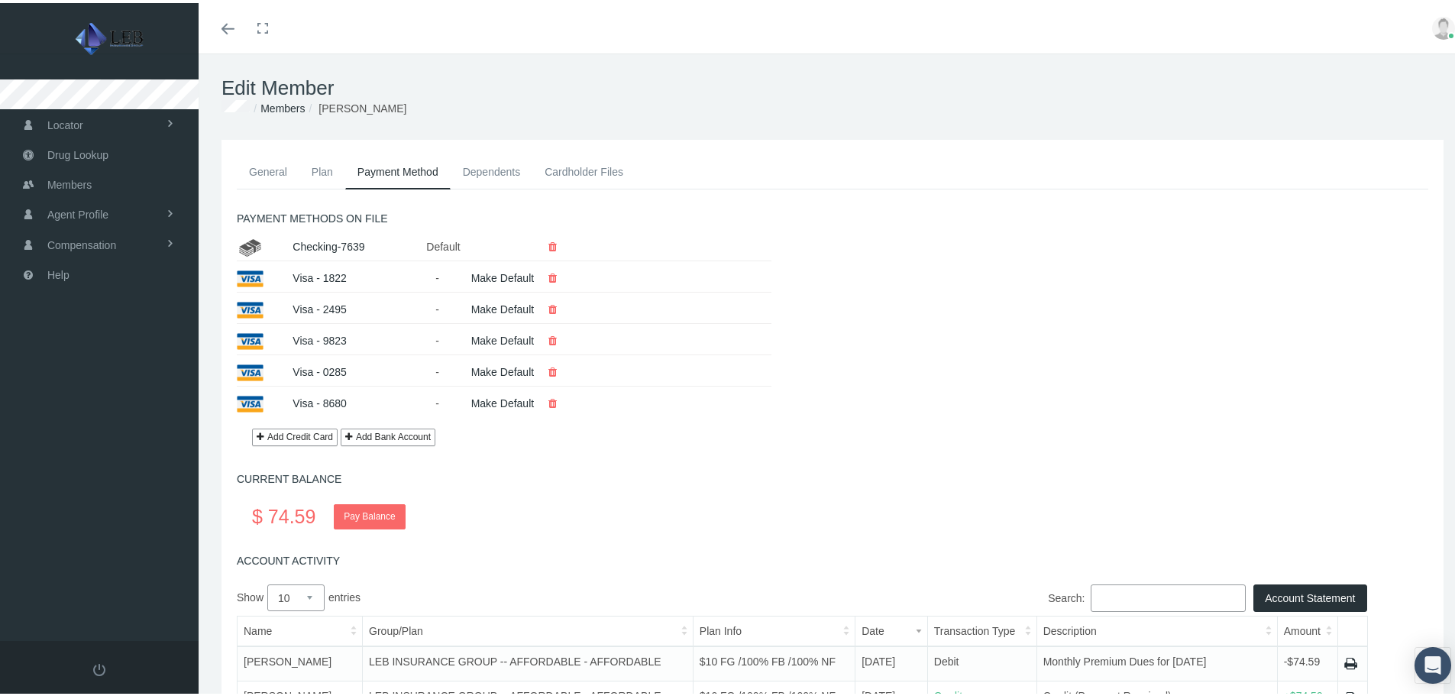
click at [294, 173] on link "General" at bounding box center [268, 169] width 63 height 34
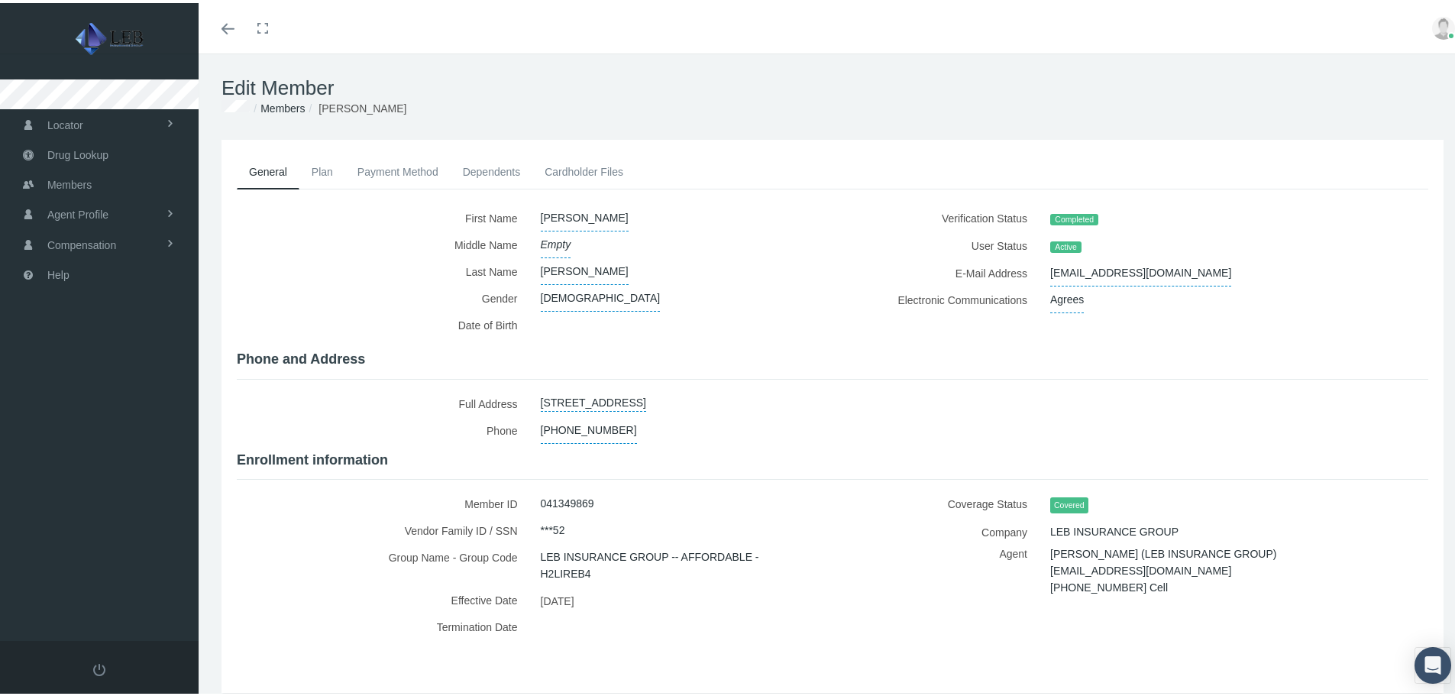
click at [388, 172] on link "Payment Method" at bounding box center [397, 169] width 105 height 34
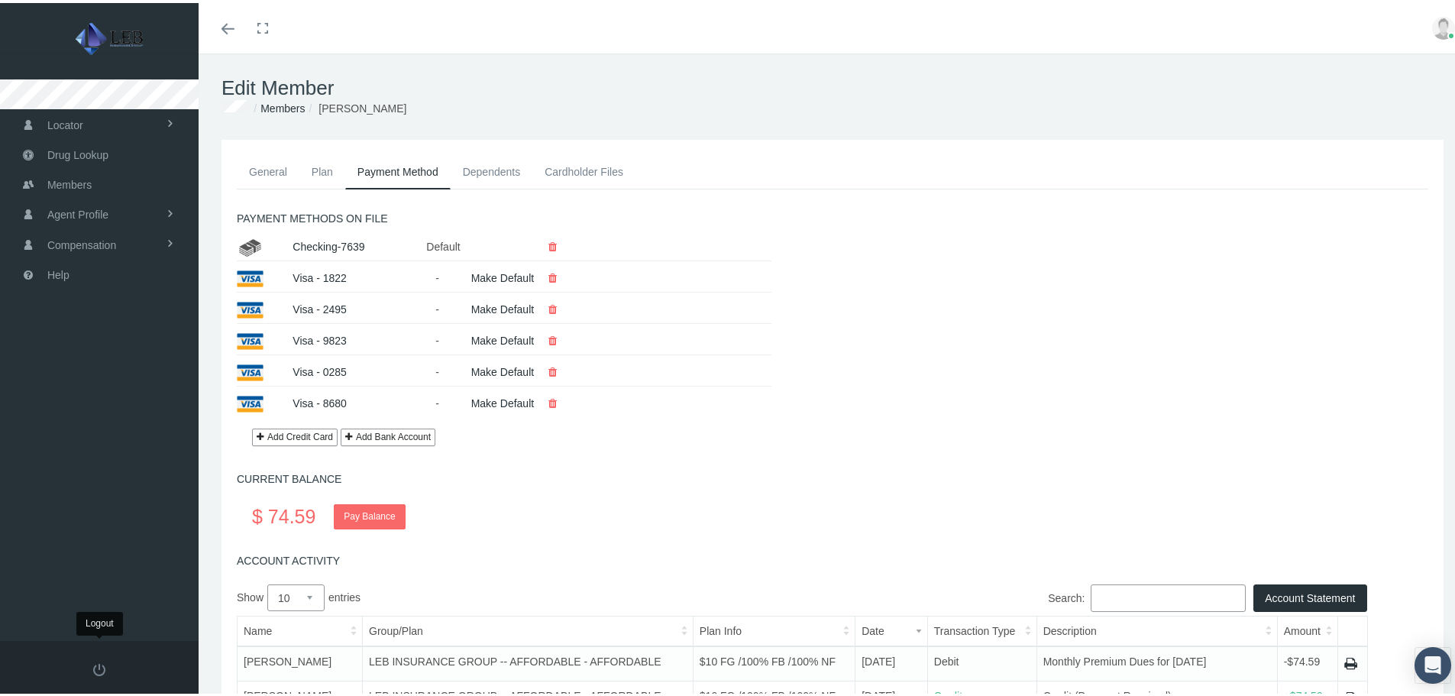
click at [102, 672] on span at bounding box center [99, 667] width 12 height 12
